Goal: Use online tool/utility

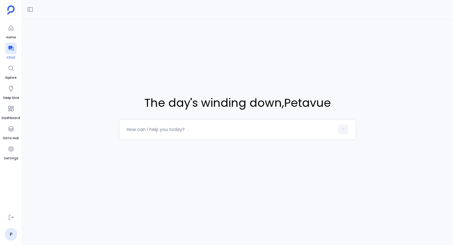
click at [8, 52] on div at bounding box center [10, 47] width 11 height 11
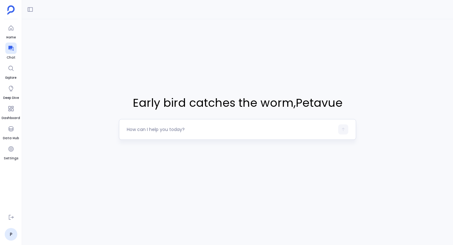
click at [177, 130] on textarea at bounding box center [231, 129] width 208 height 6
type textarea "get me deals closed"
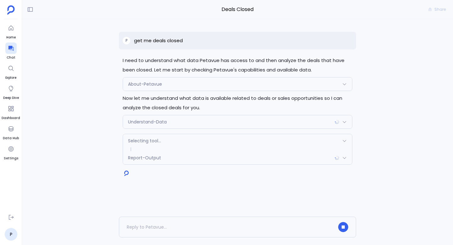
click at [202, 159] on div "Report-Output" at bounding box center [237, 157] width 229 height 13
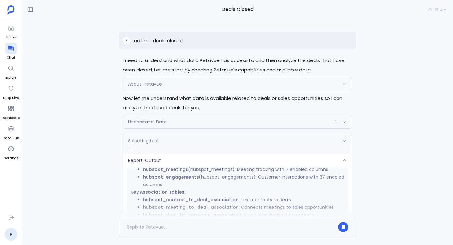
click at [240, 138] on div "Selecting tool..." at bounding box center [237, 140] width 229 height 13
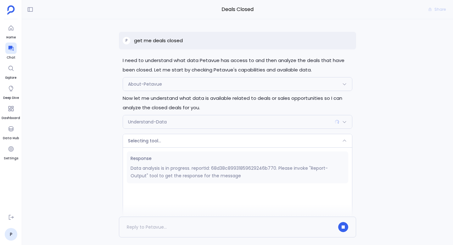
click at [240, 138] on div "Selecting tool..." at bounding box center [237, 140] width 229 height 13
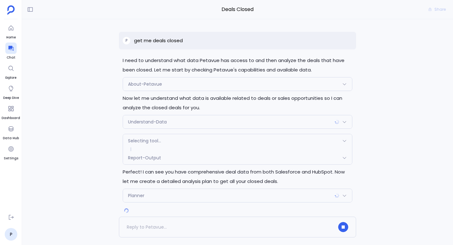
click at [240, 160] on div "Report-Output" at bounding box center [237, 157] width 229 height 13
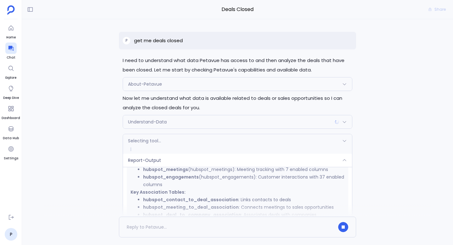
click at [240, 160] on div "Report-Output" at bounding box center [237, 160] width 229 height 13
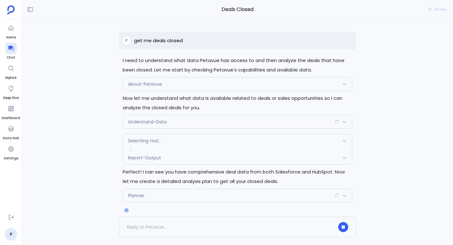
click at [240, 123] on div "Understand-Data" at bounding box center [237, 121] width 229 height 13
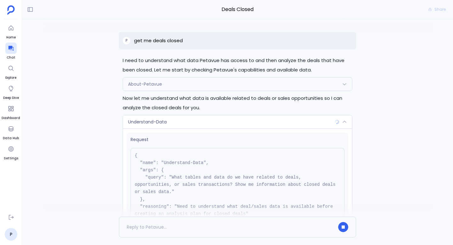
click at [240, 123] on div "Understand-Data" at bounding box center [237, 121] width 229 height 13
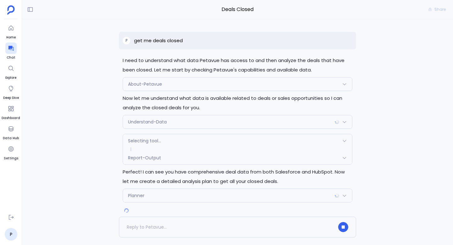
click at [240, 124] on div "Understand-Data" at bounding box center [237, 121] width 229 height 13
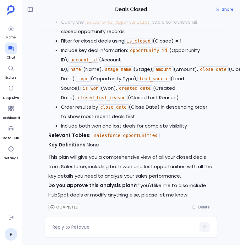
scroll to position [353, 0]
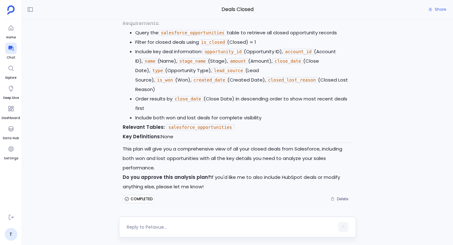
click at [193, 226] on textarea at bounding box center [231, 227] width 208 height 6
type textarea "proceed"
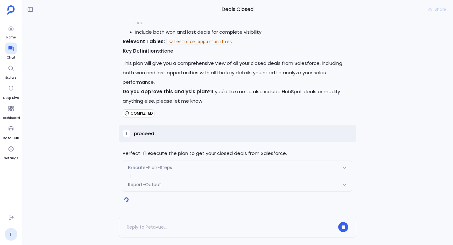
click at [210, 189] on div "Report-Output" at bounding box center [237, 184] width 229 height 13
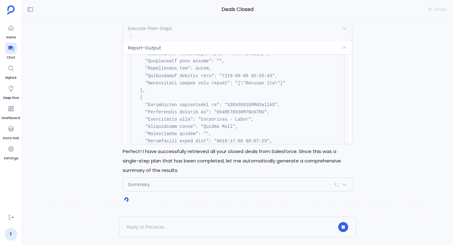
scroll to position [2264, 0]
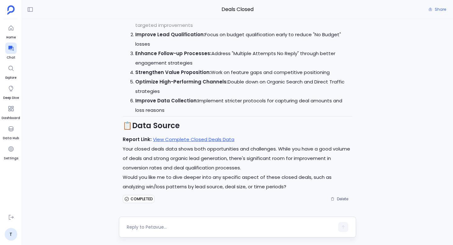
click at [175, 228] on textarea at bounding box center [231, 227] width 208 height 6
type textarea "generate dashboard for this"
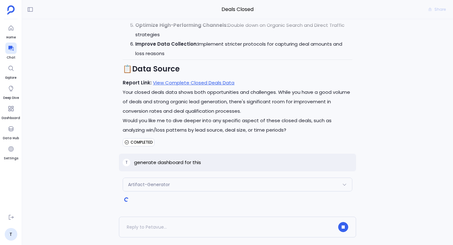
click at [240, 186] on div "Artifact-Generator" at bounding box center [237, 184] width 229 height 13
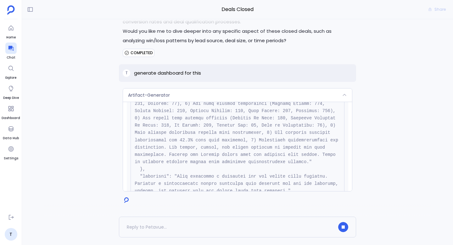
scroll to position [165, 0]
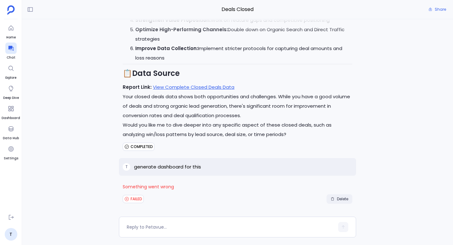
click at [240, 200] on span "Delete" at bounding box center [342, 198] width 11 height 5
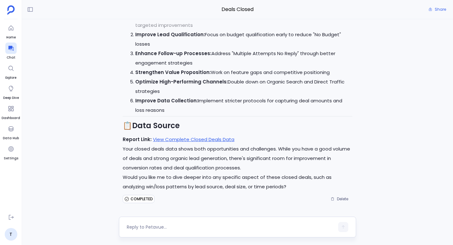
click at [166, 228] on textarea at bounding box center [231, 227] width 208 height 6
type textarea "generate dashboard for this"
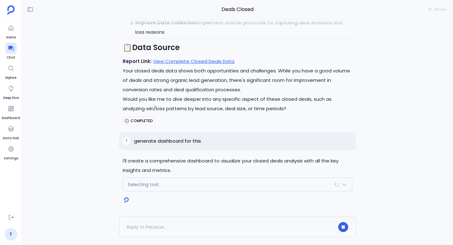
click at [240, 116] on div "COMPLETED" at bounding box center [238, 121] width 230 height 10
click at [240, 185] on div "Artifact-Generator" at bounding box center [237, 184] width 229 height 13
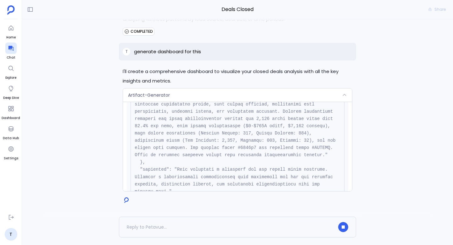
scroll to position [122, 0]
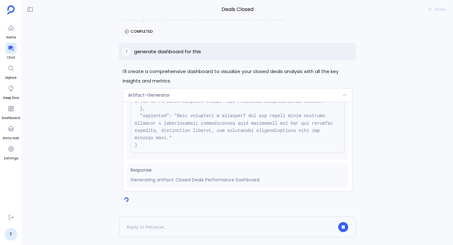
click at [240, 95] on div "Artifact-Generator" at bounding box center [237, 94] width 229 height 13
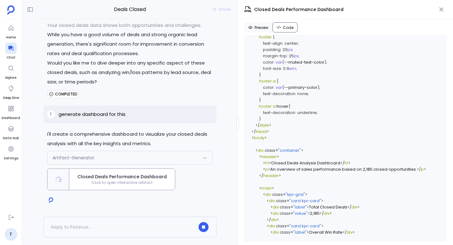
scroll to position [814, 0]
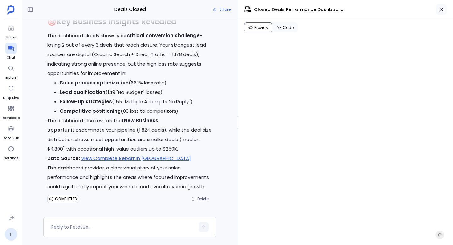
click at [240, 10] on icon "button" at bounding box center [441, 9] width 6 height 6
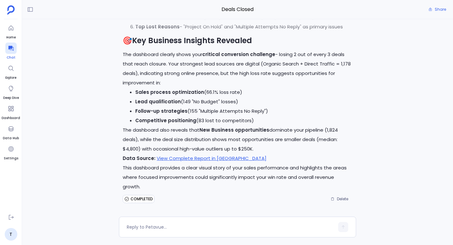
click at [13, 49] on icon at bounding box center [11, 48] width 6 height 6
